Goal: Information Seeking & Learning: Compare options

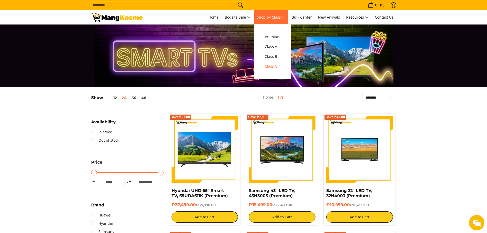
click at [272, 68] on span "Class C" at bounding box center [273, 66] width 16 height 6
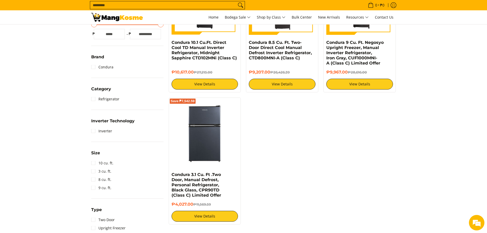
scroll to position [160, 0]
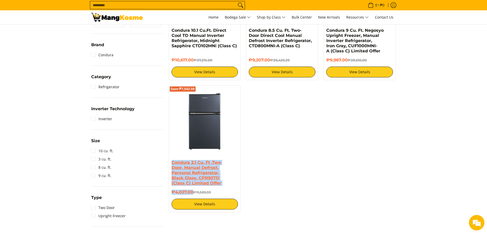
drag, startPoint x: 193, startPoint y: 191, endPoint x: 172, endPoint y: 164, distance: 34.4
click at [171, 164] on div "Save ₱7,542.59 Condura 3.1 Cu. Ft .Two Door, Manual Defrost, Personal Refrigera…" at bounding box center [205, 149] width 72 height 127
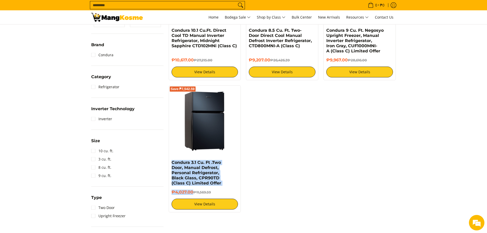
copy div "Condura 3.1 Cu. Ft .Two Door, Manual Defrost, Personal Refrigerator, Black Glas…"
click at [208, 136] on img at bounding box center [205, 121] width 67 height 67
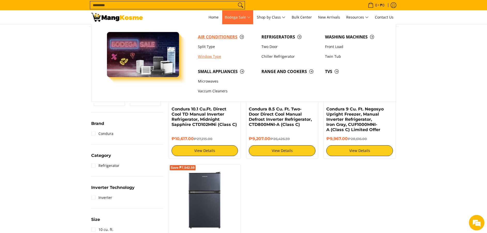
drag, startPoint x: 214, startPoint y: 54, endPoint x: 211, endPoint y: 41, distance: 13.5
click at [214, 54] on link "Window Type" at bounding box center [227, 57] width 64 height 10
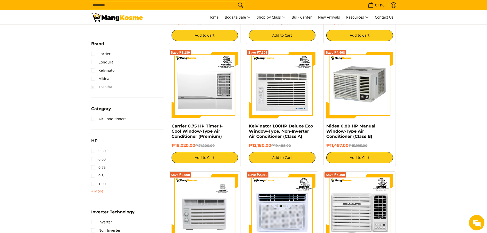
scroll to position [194, 0]
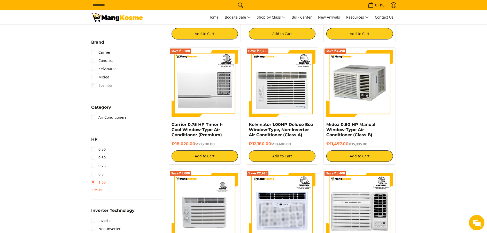
click at [98, 180] on link "1.00" at bounding box center [98, 183] width 14 height 8
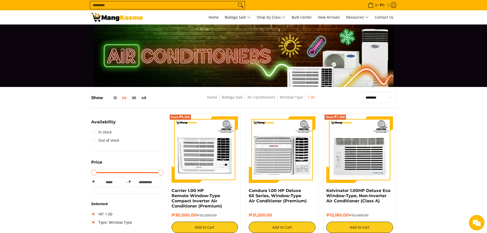
drag, startPoint x: 435, startPoint y: 103, endPoint x: 404, endPoint y: 104, distance: 31.3
click at [386, 99] on select "**********" at bounding box center [379, 97] width 34 height 11
select select "**********"
click at [362, 92] on select "**********" at bounding box center [379, 97] width 34 height 11
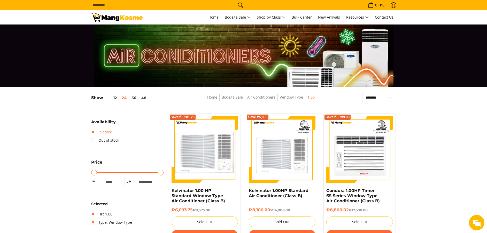
click at [104, 131] on link "In stock" at bounding box center [101, 132] width 20 height 8
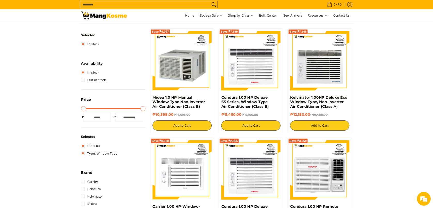
scroll to position [82, 0]
click at [191, 6] on input "Search..." at bounding box center [163, 5] width 146 height 8
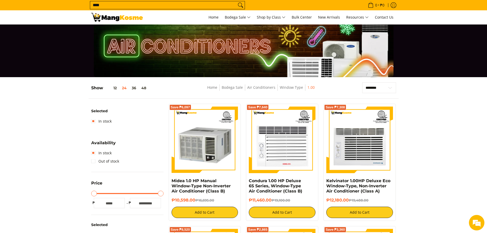
scroll to position [7, 0]
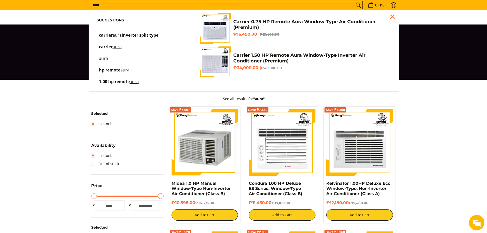
type input "****"
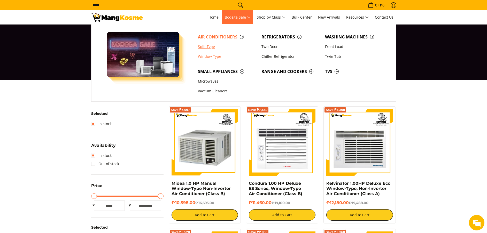
click at [212, 47] on link "Split Type" at bounding box center [227, 47] width 64 height 10
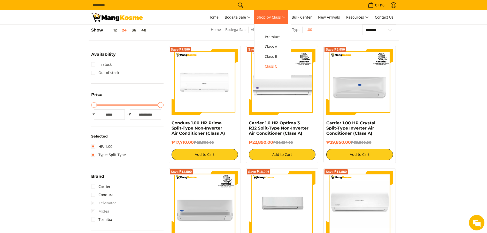
click at [273, 66] on span "Class C" at bounding box center [273, 66] width 16 height 6
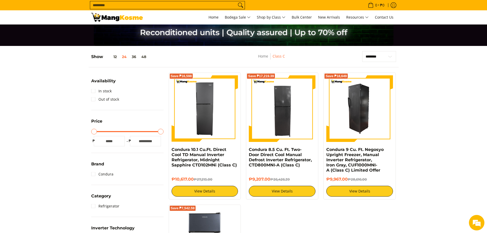
scroll to position [78, 0]
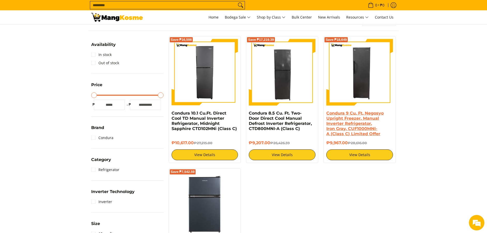
click at [355, 118] on link "Condura 9 Cu. Ft. Negosyo Upright Freezer, Manual Inverter Refrigerator, Iron G…" at bounding box center [354, 124] width 57 height 26
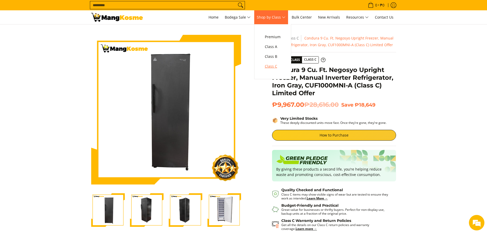
click at [278, 65] on span "Class C" at bounding box center [273, 66] width 16 height 6
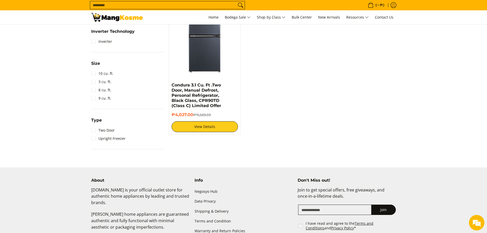
scroll to position [317, 0]
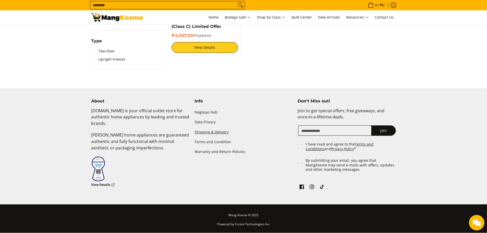
click at [214, 131] on link "Shipping & Delivery" at bounding box center [244, 132] width 98 height 10
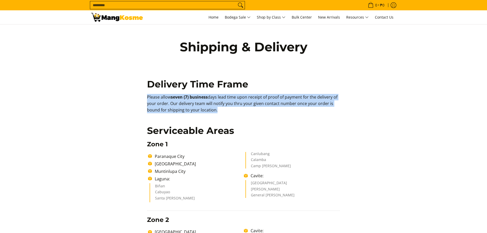
drag, startPoint x: 133, startPoint y: 97, endPoint x: 125, endPoint y: 96, distance: 7.7
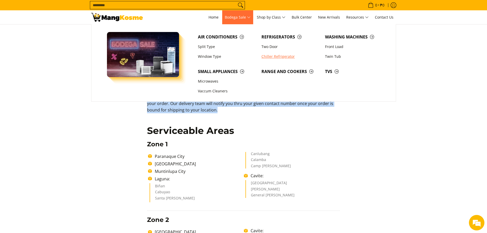
click at [276, 56] on link "Chiller Refrigerator" at bounding box center [291, 57] width 64 height 10
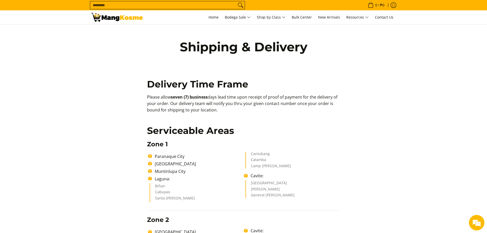
click at [152, 95] on p "Please allow seven (7) business days lead time upon receipt of proof of payment…" at bounding box center [243, 106] width 193 height 24
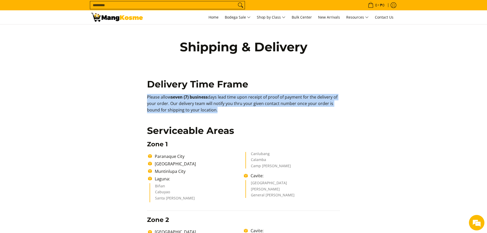
click at [153, 95] on p "Please allow seven (7) business days lead time upon receipt of proof of payment…" at bounding box center [243, 106] width 193 height 24
copy p "Please allow seven (7) business days lead time upon receipt of proof of payment…"
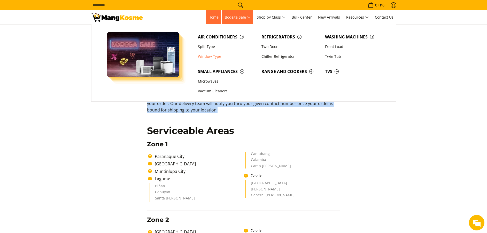
drag, startPoint x: 217, startPoint y: 55, endPoint x: 205, endPoint y: 22, distance: 35.4
click at [218, 55] on link "Window Type" at bounding box center [227, 57] width 64 height 10
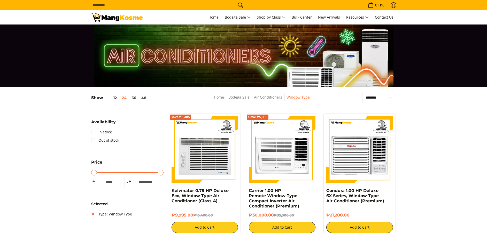
click at [18, 38] on div at bounding box center [243, 56] width 487 height 63
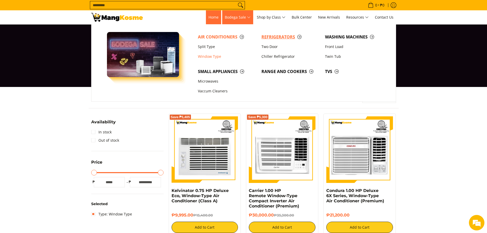
drag, startPoint x: 268, startPoint y: 36, endPoint x: 218, endPoint y: 11, distance: 56.2
click at [268, 36] on span "Refrigerators" at bounding box center [291, 37] width 58 height 6
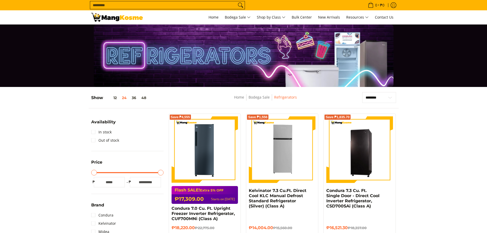
drag, startPoint x: 105, startPoint y: 45, endPoint x: 109, endPoint y: 0, distance: 45.4
click at [105, 45] on div at bounding box center [243, 56] width 305 height 63
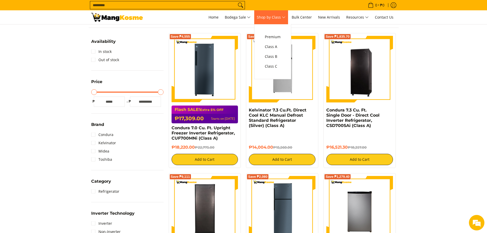
scroll to position [78, 0]
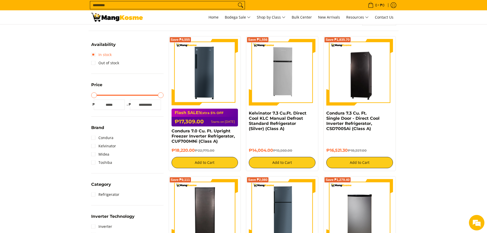
click at [106, 54] on link "In stock" at bounding box center [101, 55] width 20 height 8
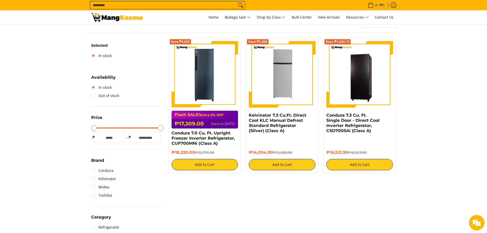
scroll to position [68, 0]
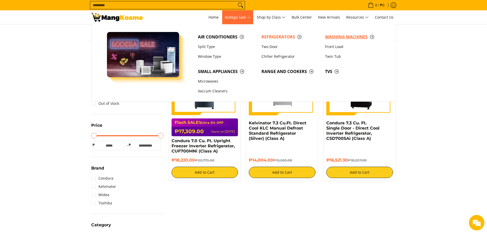
click at [350, 38] on span "Washing Machines" at bounding box center [354, 37] width 58 height 6
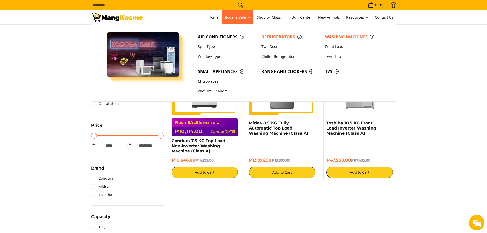
click at [278, 40] on span "Refrigerators" at bounding box center [291, 37] width 58 height 6
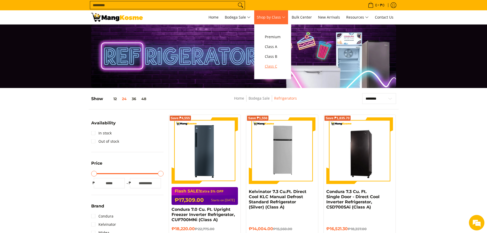
click at [272, 63] on span "Class C" at bounding box center [273, 66] width 16 height 6
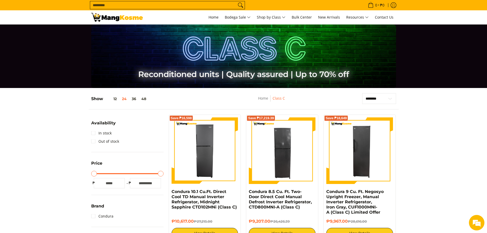
click at [229, 6] on input "Search..." at bounding box center [163, 5] width 146 height 8
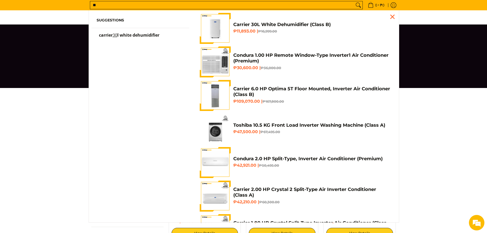
type input "**"
click at [250, 26] on h4 "Carrier 30L White Dehumidifier (Class B)" at bounding box center [312, 25] width 158 height 6
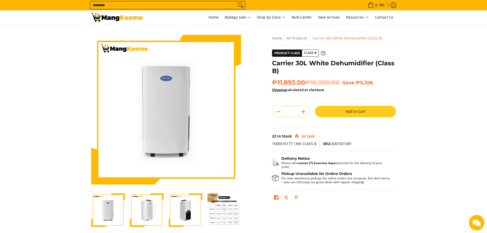
click at [273, 60] on div "**********" at bounding box center [334, 121] width 124 height 173
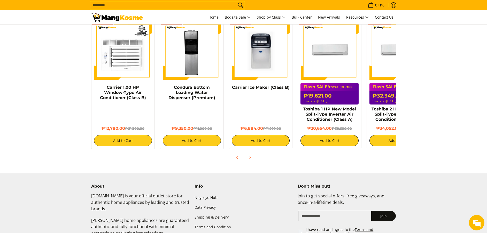
scroll to position [496, 0]
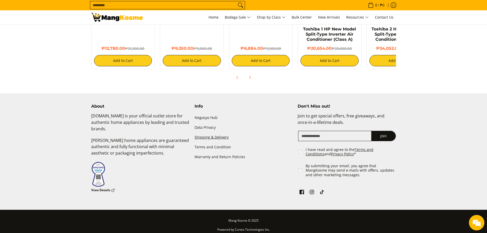
click at [211, 133] on link "Shipping & Delivery" at bounding box center [244, 138] width 98 height 10
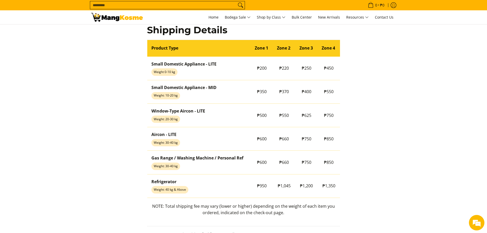
scroll to position [451, 0]
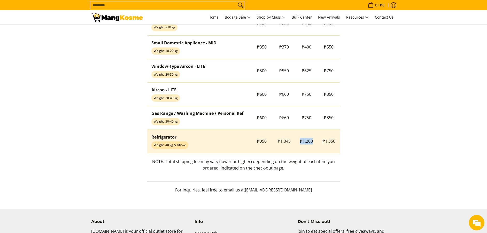
drag, startPoint x: 298, startPoint y: 136, endPoint x: 316, endPoint y: 145, distance: 19.2
click at [316, 145] on td "₱1,200" at bounding box center [306, 142] width 22 height 24
copy span "₱1,200"
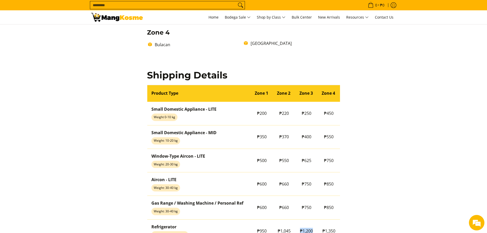
scroll to position [374, 0]
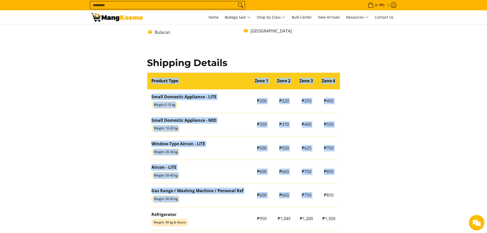
copy table "Product Type Zone 1 Zone 2 Zone 3 Zone 4 Small Domestic Appliance - LITE Weight…"
drag, startPoint x: 322, startPoint y: 194, endPoint x: 342, endPoint y: 196, distance: 20.6
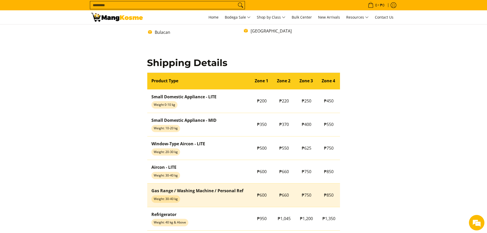
drag, startPoint x: 275, startPoint y: 197, endPoint x: 306, endPoint y: 202, distance: 31.5
click at [273, 197] on td "₱660" at bounding box center [284, 196] width 22 height 24
copy span "₱850"
drag, startPoint x: 324, startPoint y: 193, endPoint x: 329, endPoint y: 198, distance: 7.7
click at [332, 198] on td "₱850" at bounding box center [329, 196] width 22 height 24
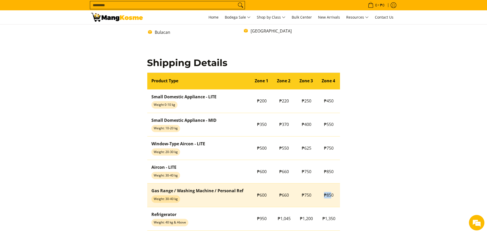
copy span "₱85"
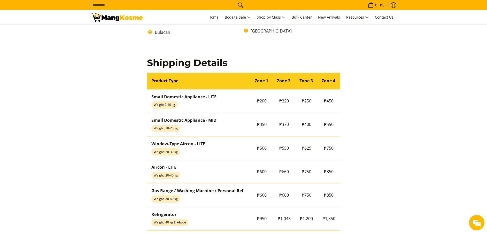
click at [194, 8] on input "Search..." at bounding box center [163, 5] width 146 height 8
type input "*"
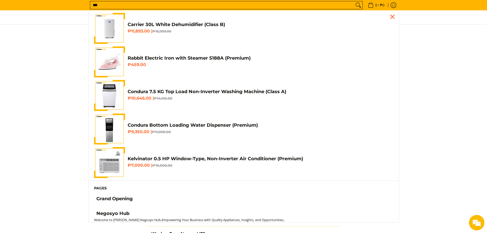
scroll to position [270, 0]
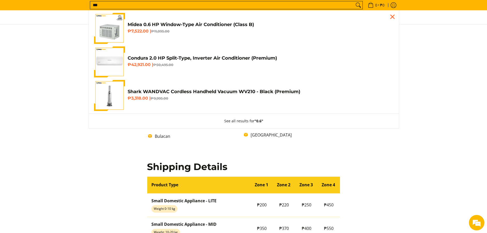
type input "***"
click at [195, 27] on h4 "Midea 0.6 HP Window-Type Air Conditioner (Class B)" at bounding box center [261, 25] width 266 height 6
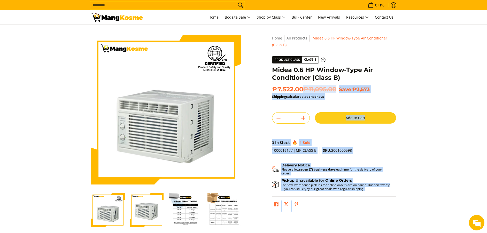
copy form "**********"
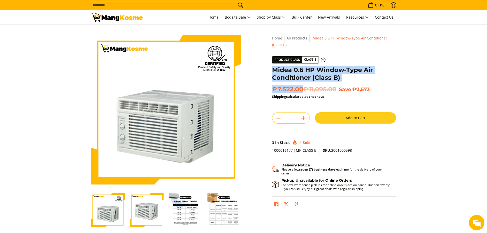
copy div "Midea 0.6 HP Window-Type Air Conditioner (Class B) ₱7,522.00"
drag, startPoint x: 302, startPoint y: 90, endPoint x: 274, endPoint y: 68, distance: 36.2
click at [274, 68] on div "**********" at bounding box center [334, 124] width 124 height 179
click at [276, 163] on div "Delivery Notice Please allow seven (7) business days lead time for the delivery…" at bounding box center [334, 169] width 124 height 15
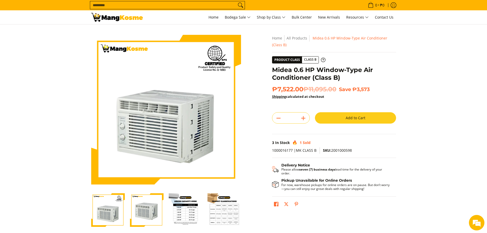
click at [264, 130] on div "Skip to Main Content Enable zoom Disable zoom Enable zoom Disable zoom Enable z…" at bounding box center [244, 145] width 310 height 220
click at [236, 6] on icon "Search" at bounding box center [240, 5] width 8 height 8
click at [231, 3] on input "Search..." at bounding box center [163, 5] width 146 height 8
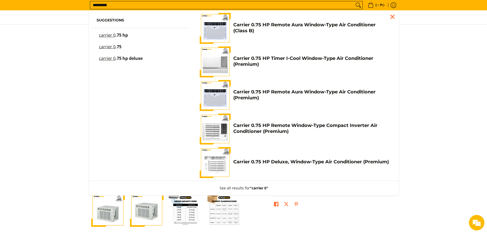
type input "*********"
drag, startPoint x: 27, startPoint y: 81, endPoint x: 165, endPoint y: 37, distance: 144.0
click at [28, 81] on section "Skip to Main Content Enable zoom Disable zoom Enable zoom Disable zoom Enable z…" at bounding box center [243, 143] width 487 height 236
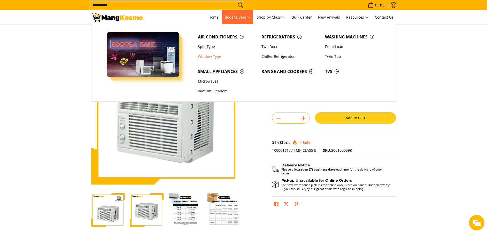
click at [206, 55] on link "Window Type" at bounding box center [227, 57] width 64 height 10
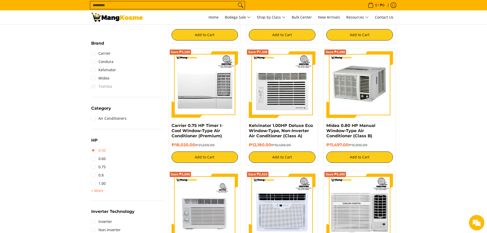
click at [98, 153] on link "0.50" at bounding box center [98, 151] width 14 height 8
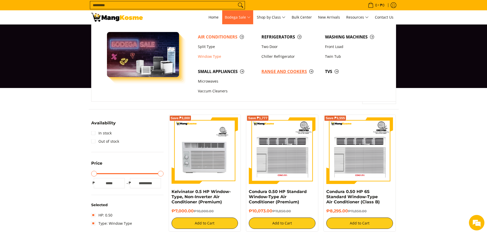
click at [287, 75] on link "Range and Cookers" at bounding box center [291, 72] width 64 height 10
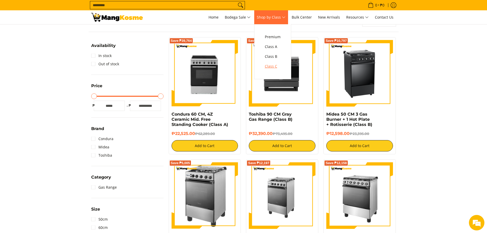
click at [274, 64] on span "Class C" at bounding box center [273, 66] width 16 height 6
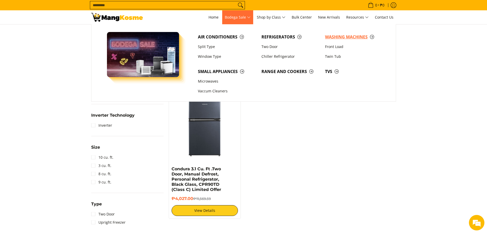
click at [344, 38] on span "Washing Machines" at bounding box center [354, 37] width 58 height 6
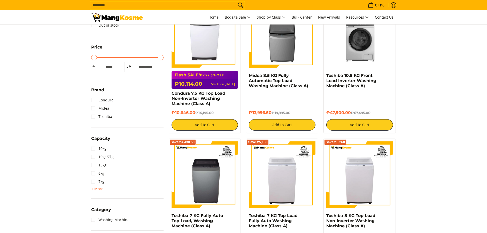
drag, startPoint x: 351, startPoint y: 113, endPoint x: 325, endPoint y: 78, distance: 44.3
click at [325, 78] on div "Save ₱19,995 Toshiba 10.5 KG Front Load Inverter Washing Machine (Class A) ₱47,…" at bounding box center [360, 65] width 72 height 135
copy div "Toshiba 10.5 KG Front Load Inverter Washing Machine (Class A) ₱47,500.00"
